Goal: Task Accomplishment & Management: Manage account settings

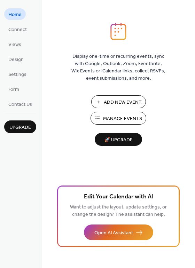
click at [110, 102] on span "Add New Event" at bounding box center [123, 102] width 38 height 7
click at [114, 122] on span "Manage Events" at bounding box center [122, 118] width 39 height 7
